Goal: Information Seeking & Learning: Learn about a topic

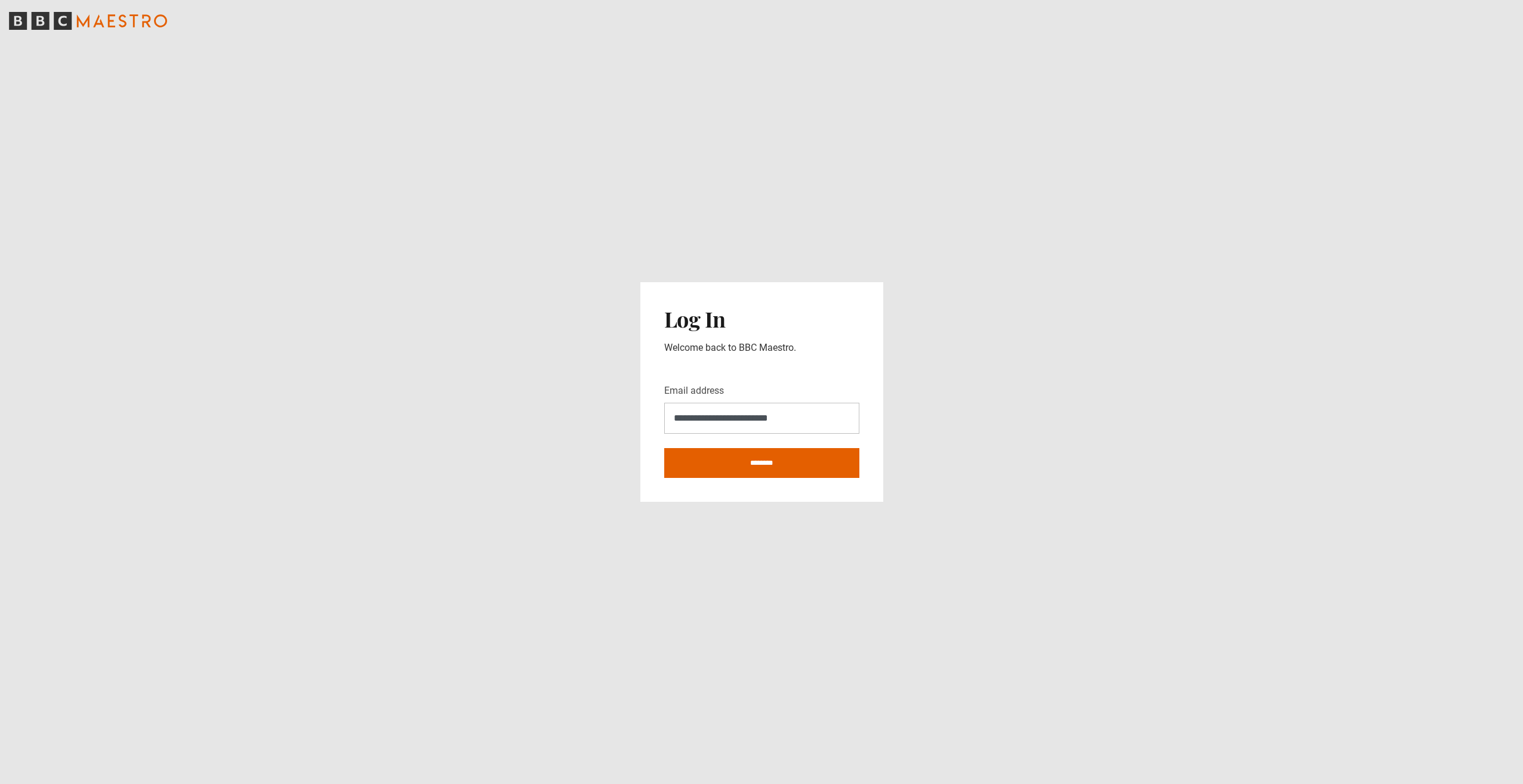
click at [728, 466] on input "********" at bounding box center [762, 463] width 195 height 30
type input "**********"
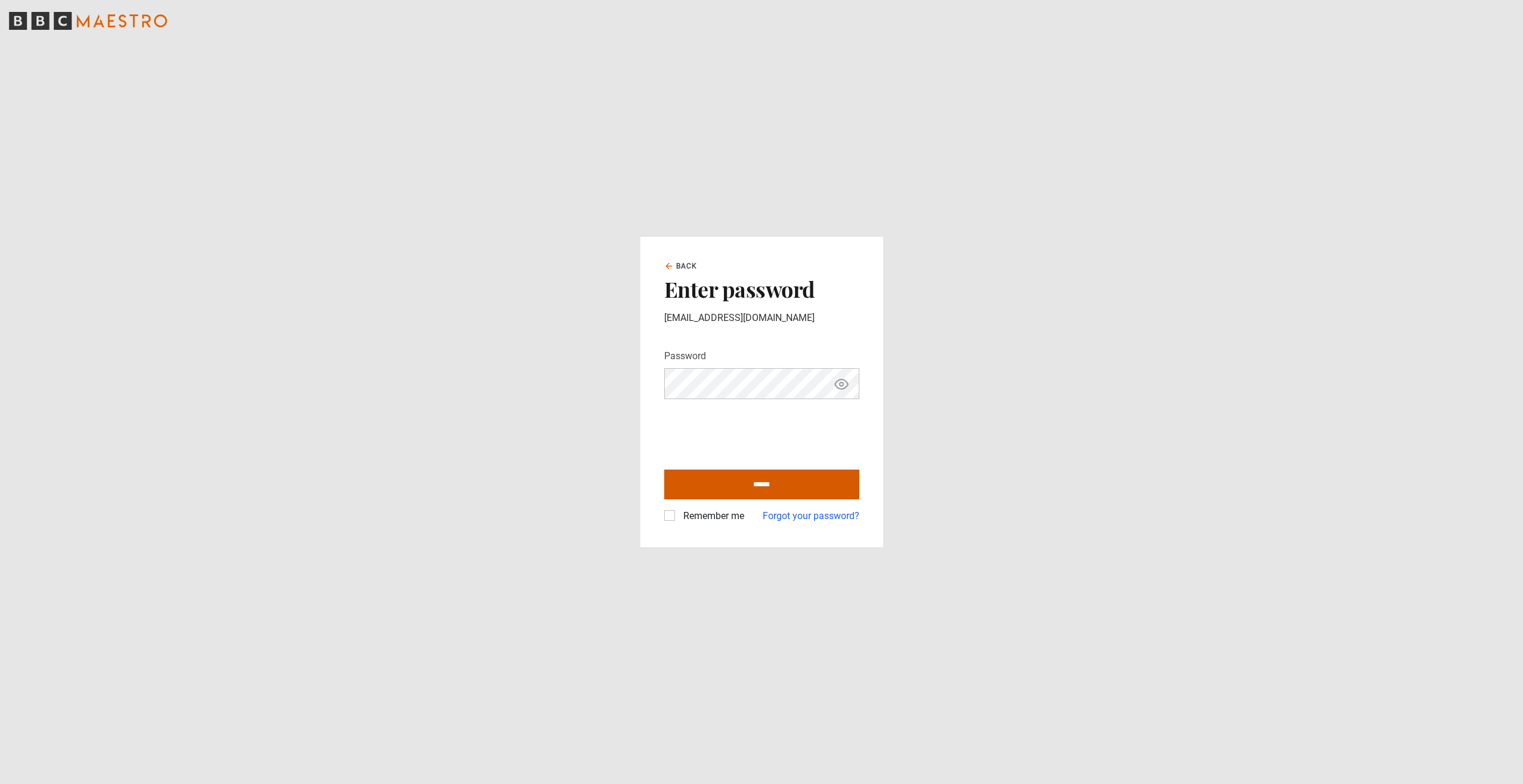
click at [771, 487] on input "******" at bounding box center [762, 485] width 195 height 30
type input "**********"
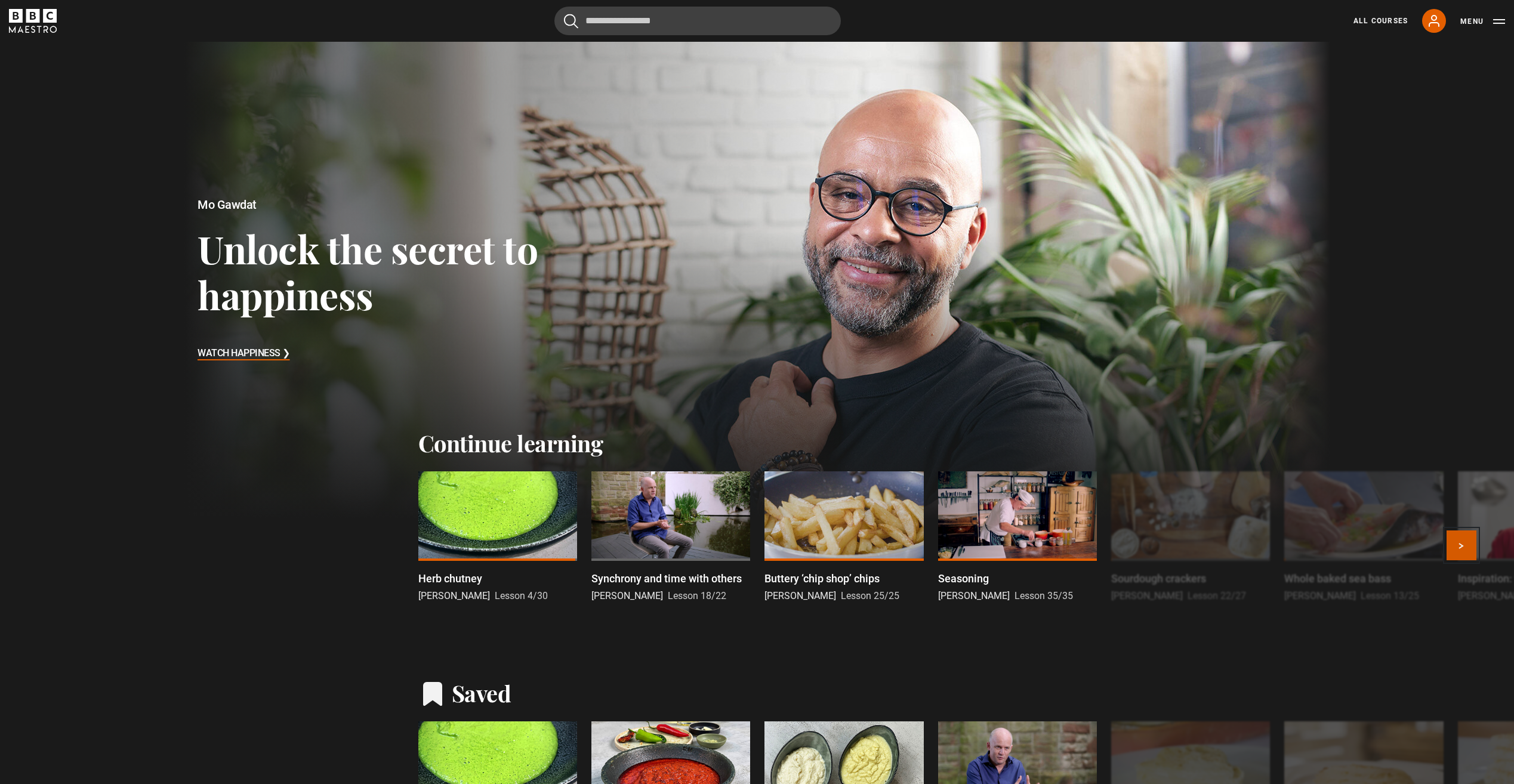
click at [1471, 545] on button "Next" at bounding box center [1462, 545] width 30 height 30
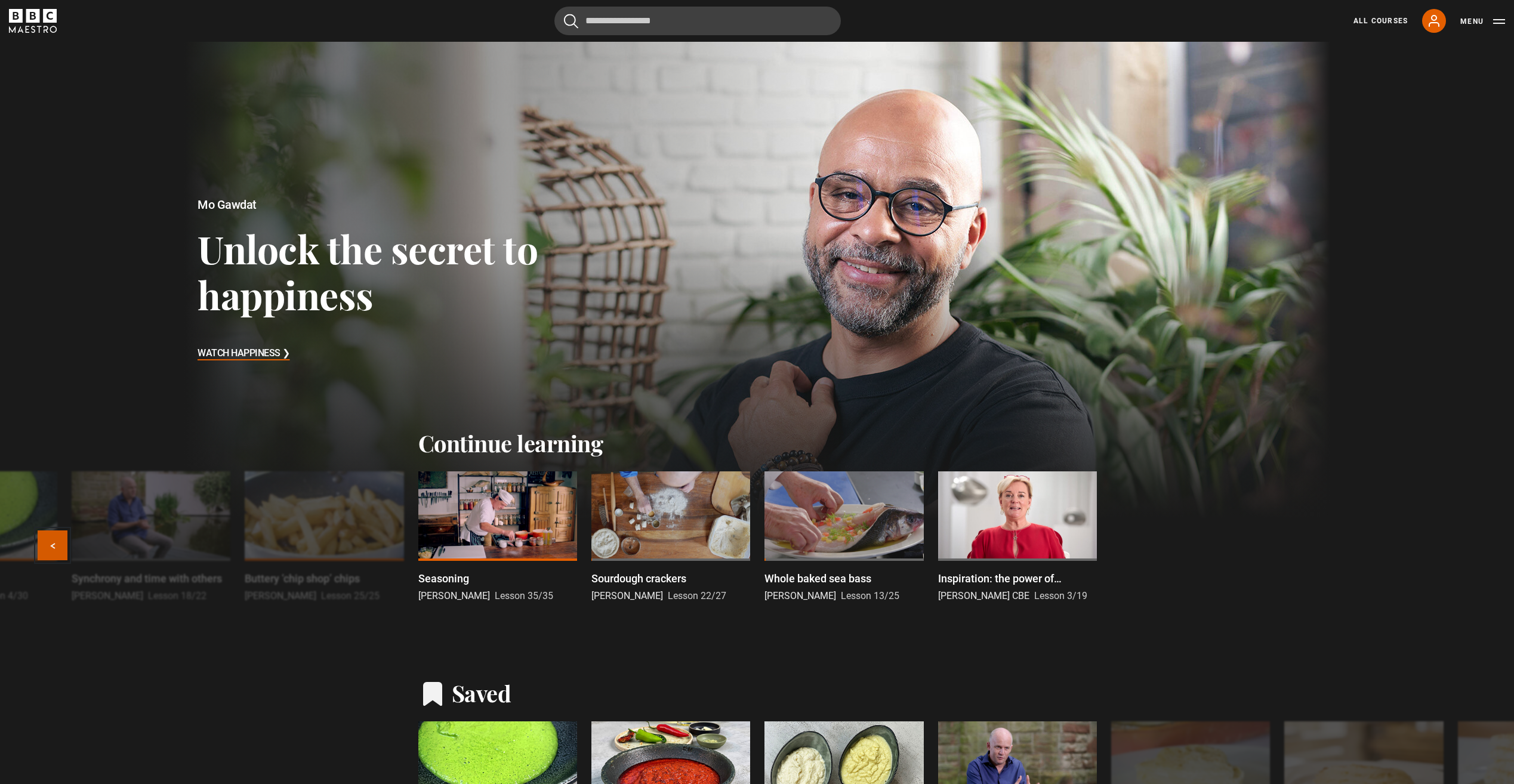
click at [58, 548] on button "Previous" at bounding box center [52, 545] width 30 height 30
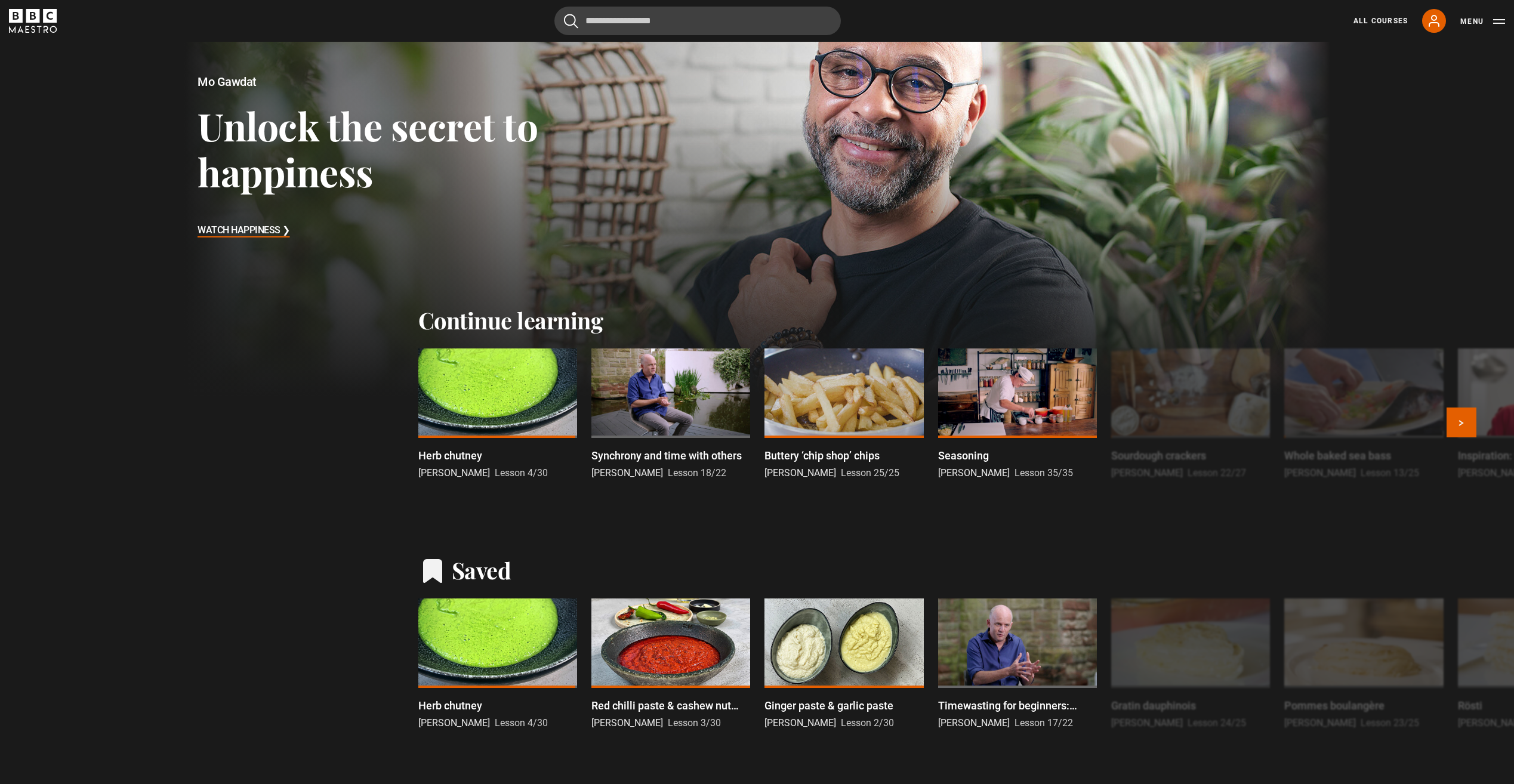
scroll to position [239, 0]
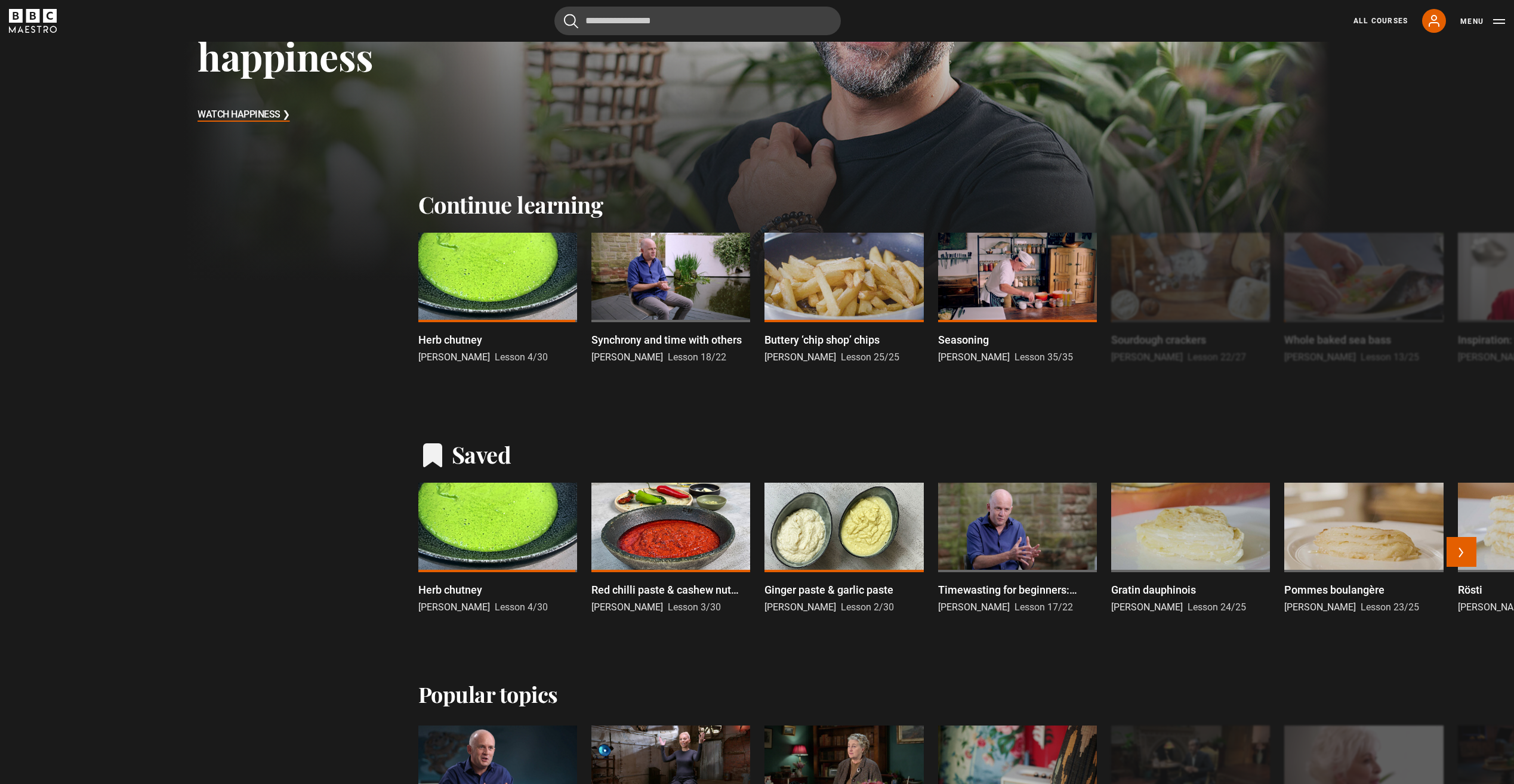
click at [488, 530] on div at bounding box center [498, 528] width 159 height 90
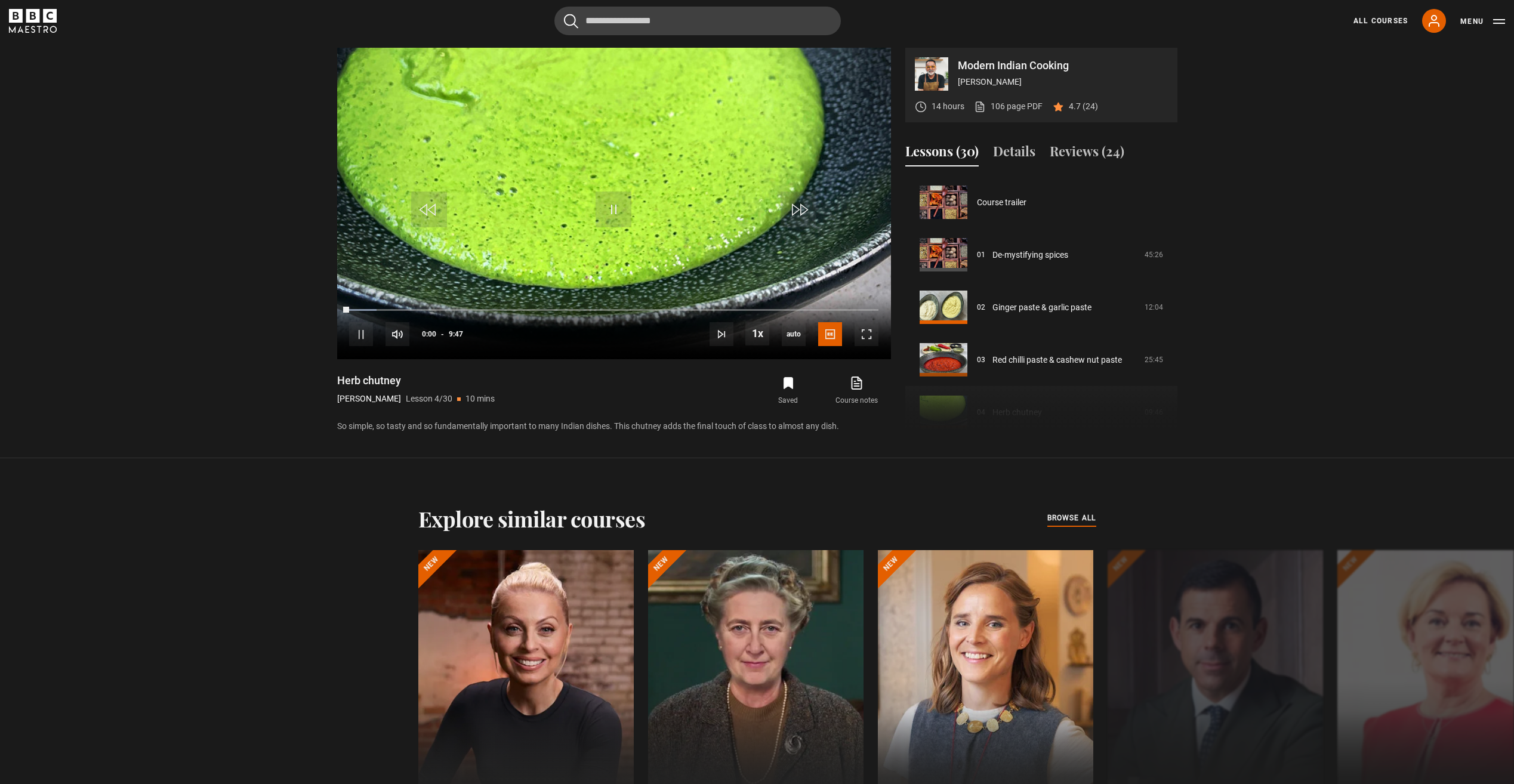
scroll to position [158, 0]
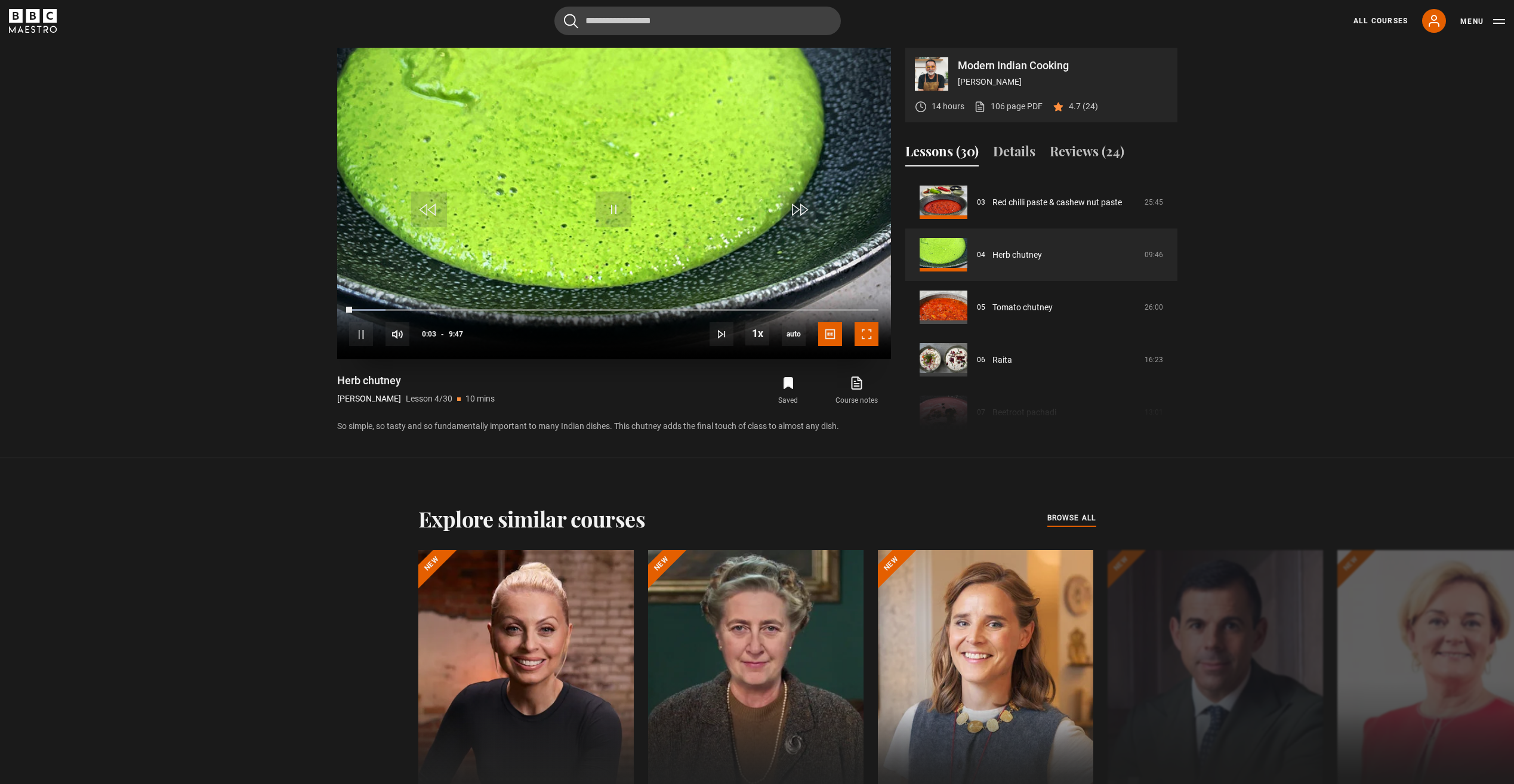
click at [866, 336] on span "Video Player" at bounding box center [866, 334] width 24 height 24
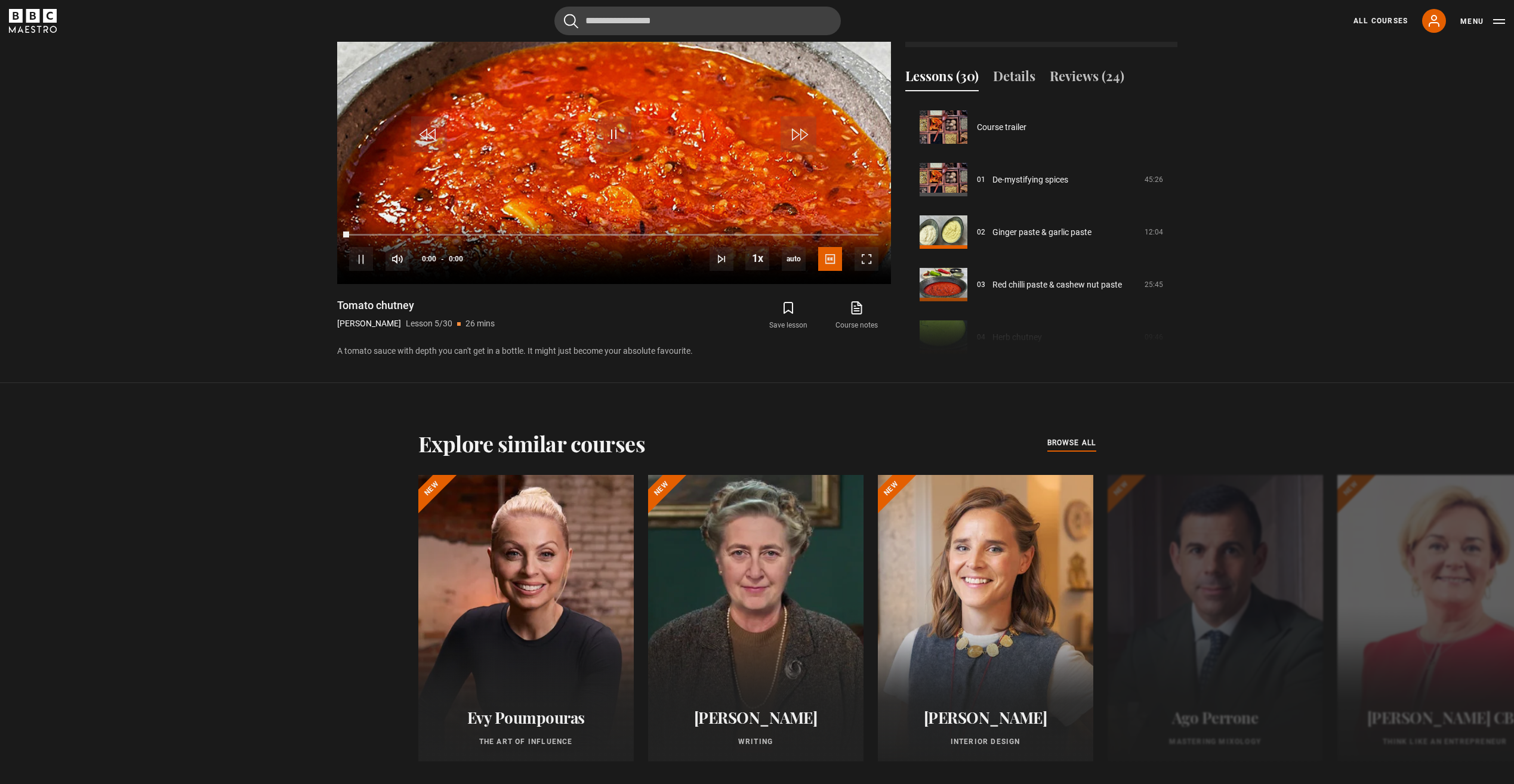
scroll to position [210, 0]
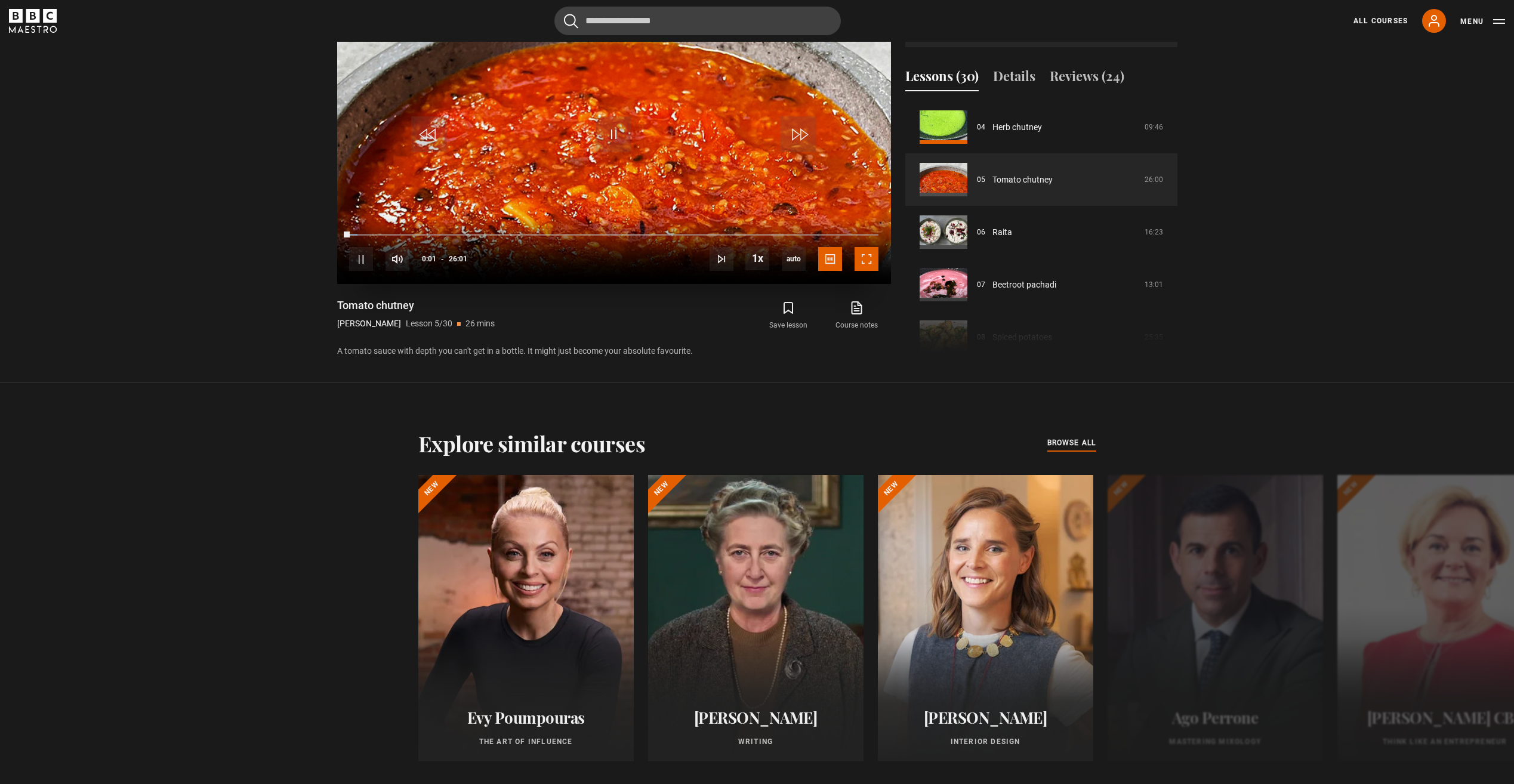
drag, startPoint x: 870, startPoint y: 258, endPoint x: 873, endPoint y: 302, distance: 44.1
click at [870, 258] on span "Video Player" at bounding box center [866, 258] width 24 height 24
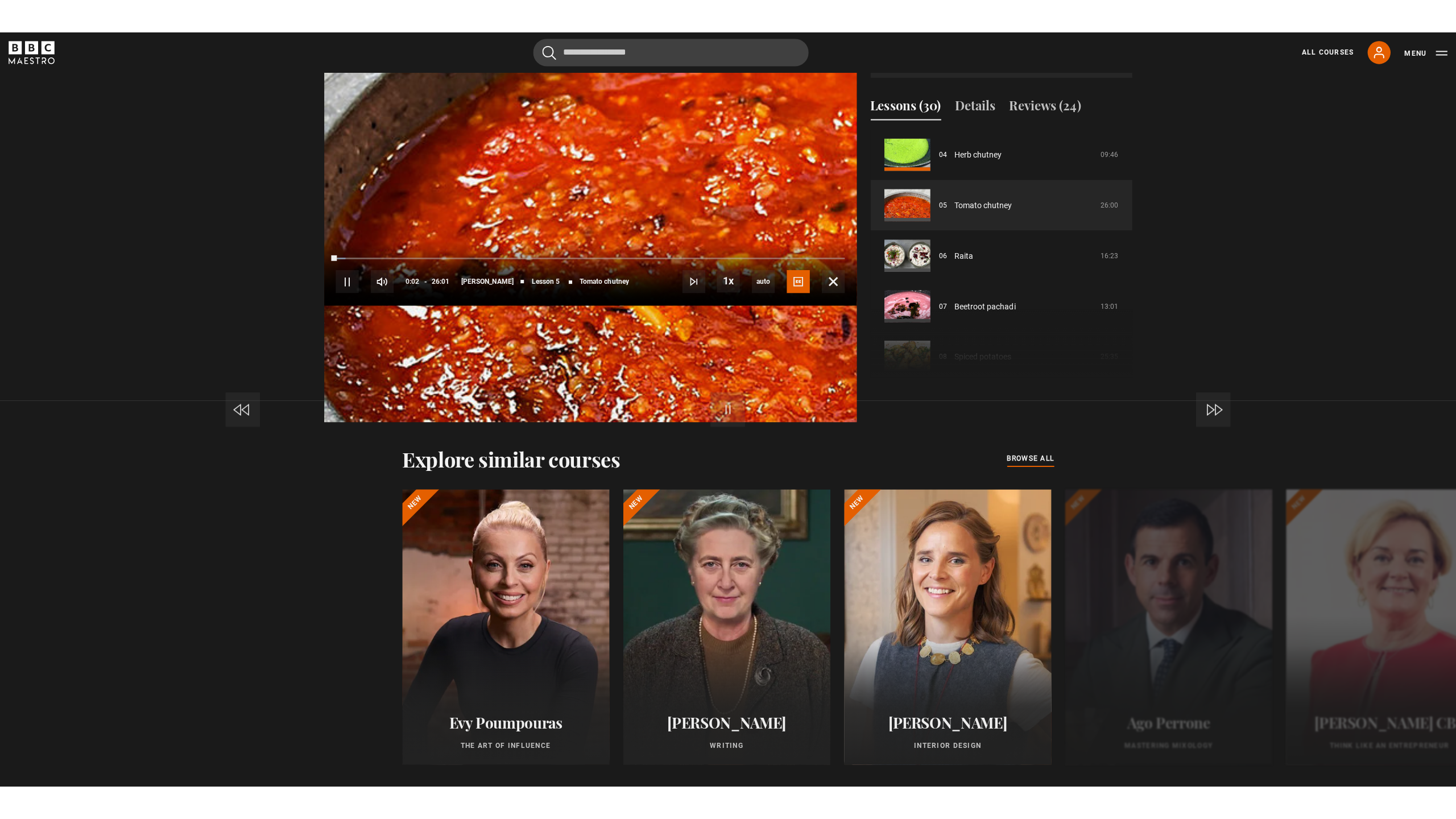
scroll to position [799, 0]
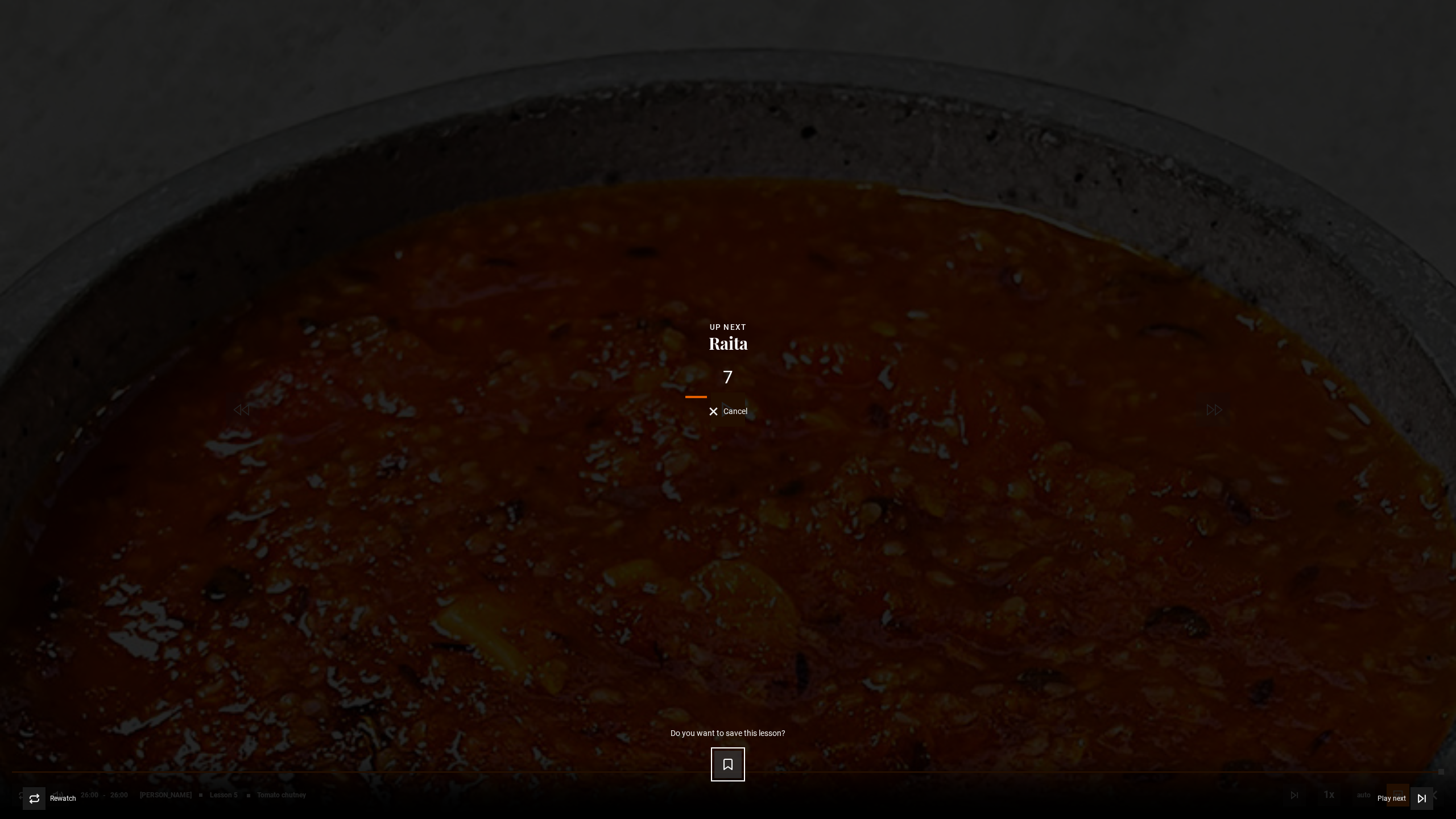
click at [726, 747] on button "Save lesson" at bounding box center [728, 764] width 27 height 27
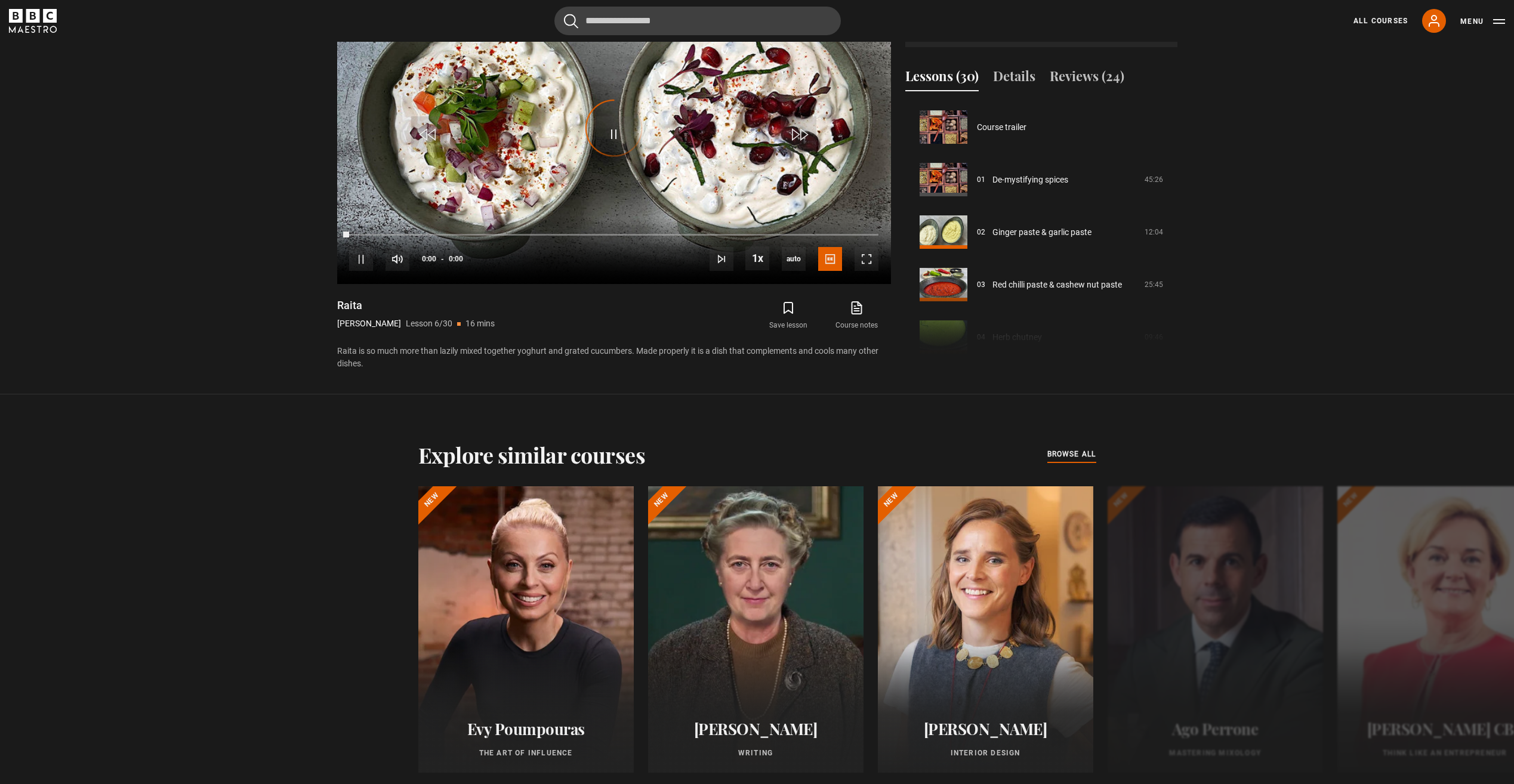
scroll to position [262, 0]
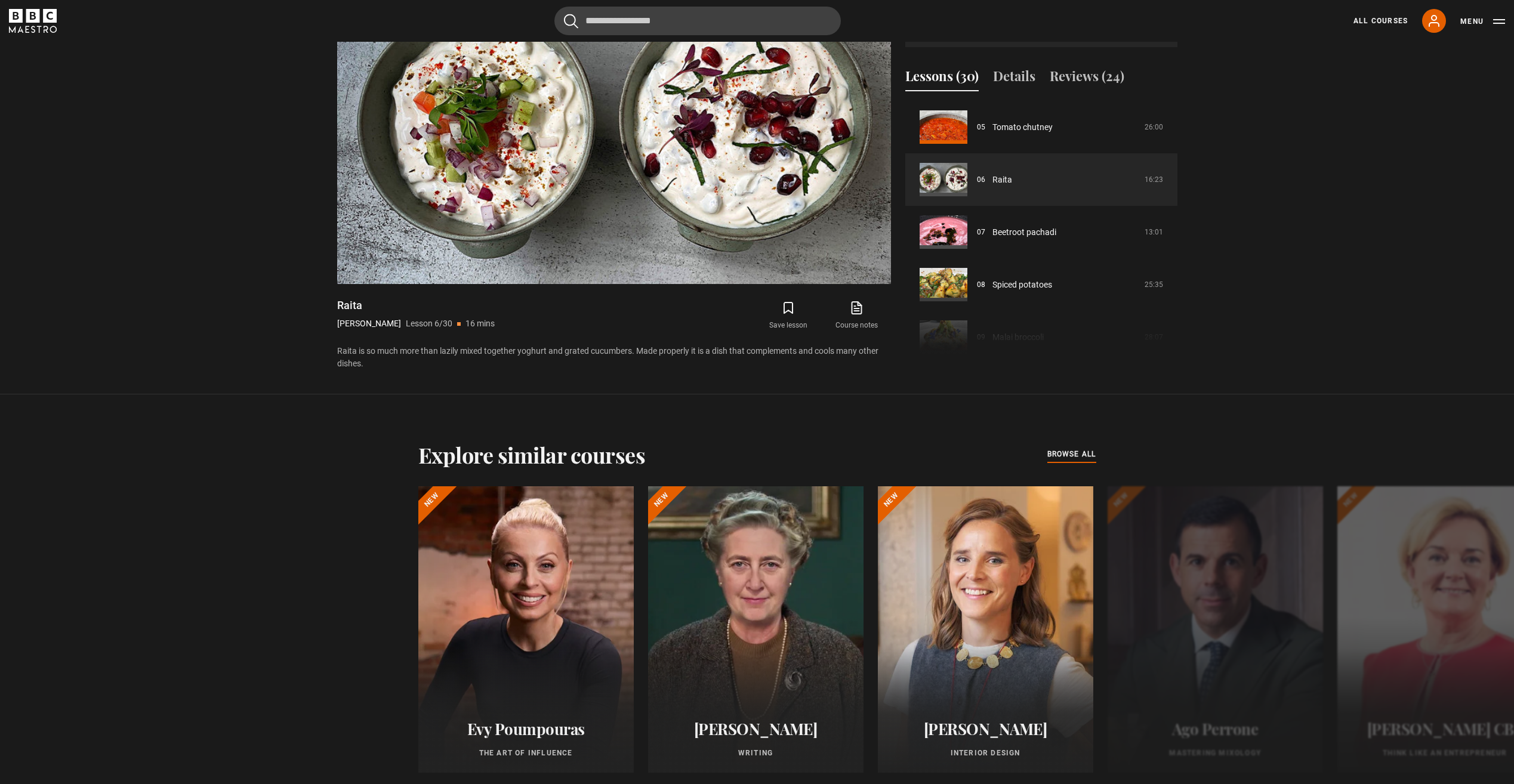
drag, startPoint x: 1504, startPoint y: 23, endPoint x: 1249, endPoint y: 78, distance: 260.9
click at [1251, 87] on section "Modern Indian Cooking [PERSON_NAME] 14 hours 106 page PDF (opens in new tab) 4.…" at bounding box center [757, 160] width 1514 height 470
drag, startPoint x: 1313, startPoint y: 6, endPoint x: 1308, endPoint y: 45, distance: 39.3
click at [1216, 43] on section "Modern Indian Cooking [PERSON_NAME] 14 hours 106 page PDF (opens in new tab) 4.…" at bounding box center [757, 160] width 1514 height 470
drag, startPoint x: 1480, startPoint y: 32, endPoint x: 1488, endPoint y: 26, distance: 10.0
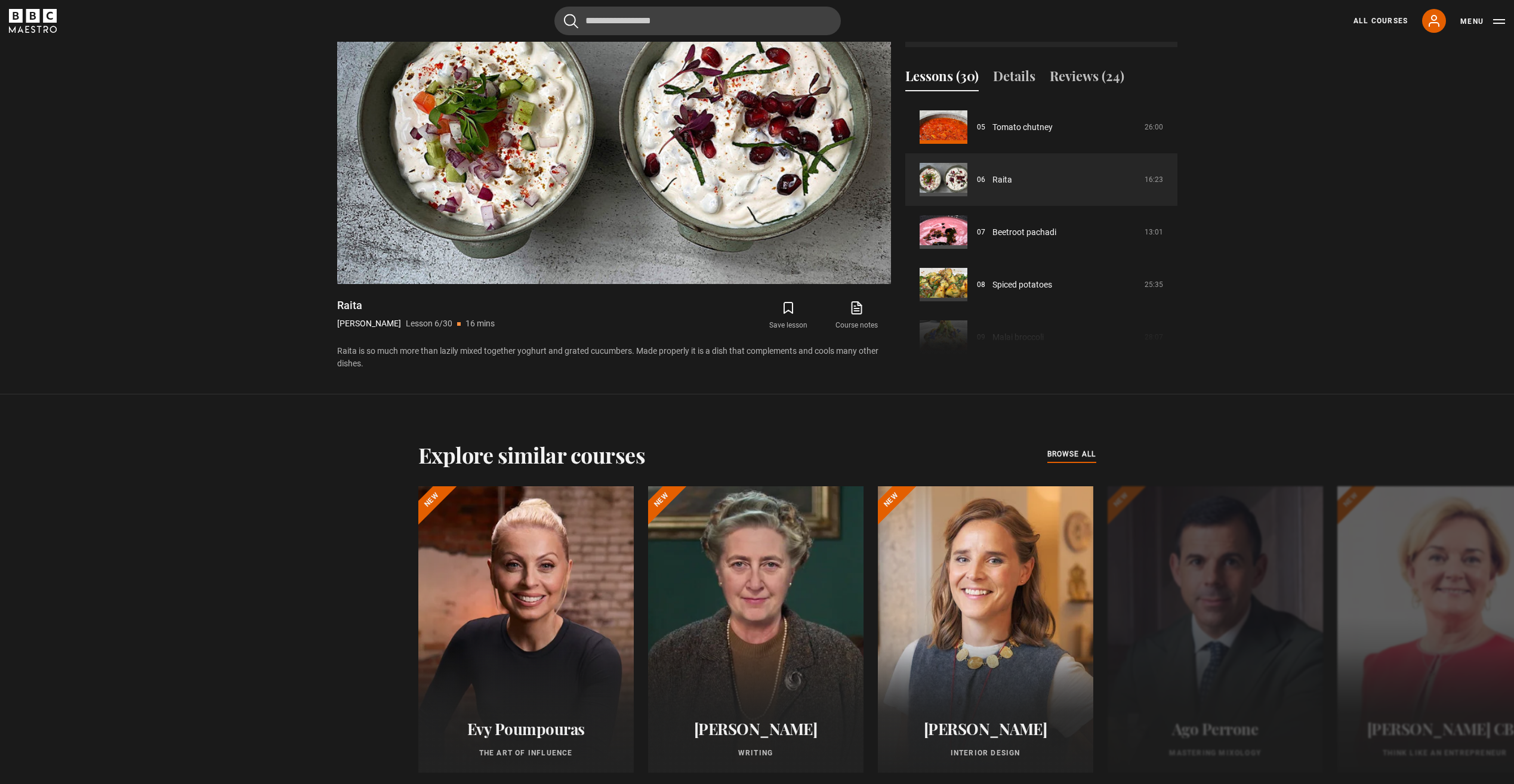
click at [1484, 31] on div "All Courses My Account Search Menu" at bounding box center [1422, 20] width 166 height 24
click at [1494, 22] on button "Menu" at bounding box center [1483, 22] width 44 height 12
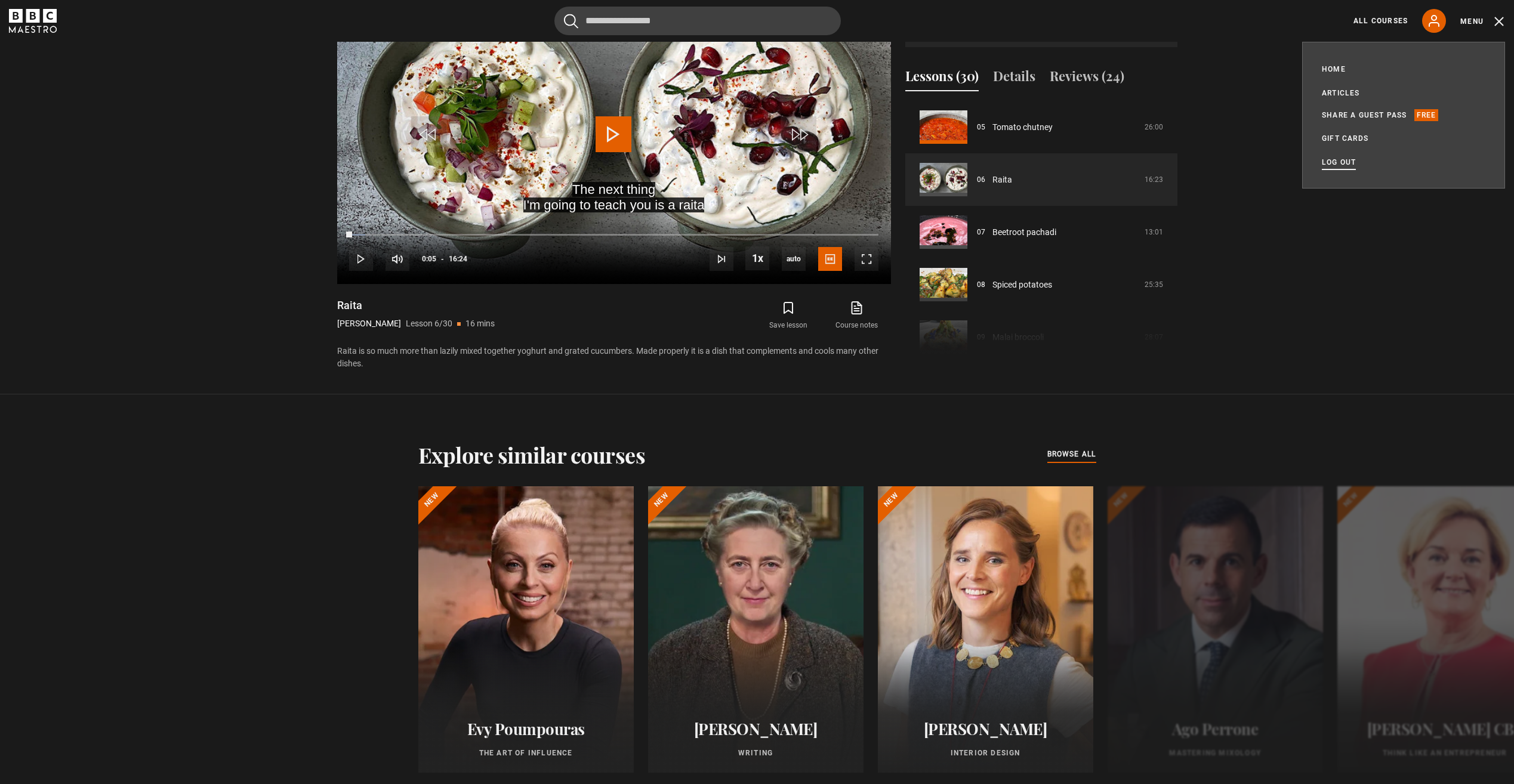
click at [1335, 163] on link "Log out" at bounding box center [1339, 162] width 34 height 12
